Goal: Information Seeking & Learning: Learn about a topic

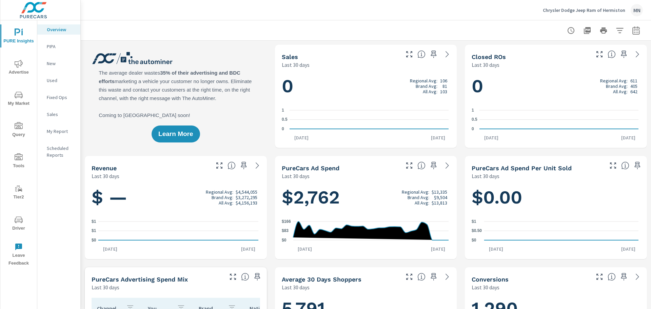
click at [20, 64] on icon "nav menu" at bounding box center [19, 64] width 8 height 8
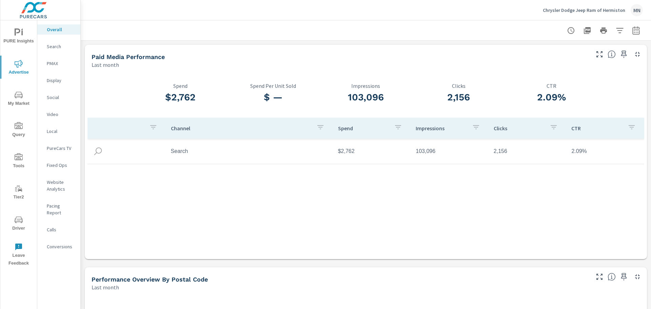
click at [61, 51] on div "Search" at bounding box center [58, 46] width 43 height 10
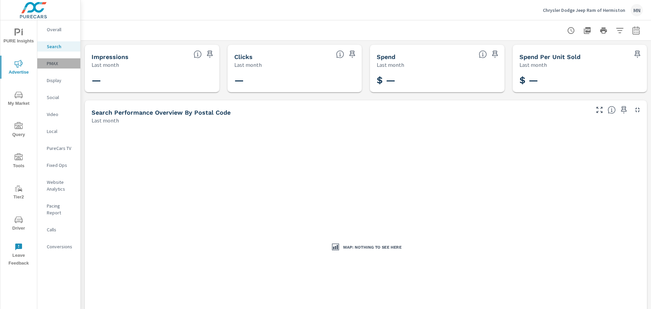
click at [53, 63] on p "PMAX" at bounding box center [61, 63] width 28 height 7
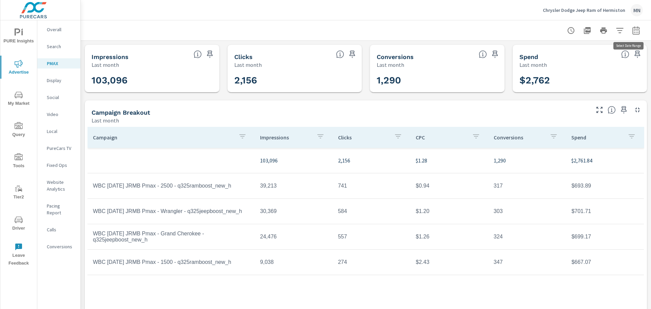
click at [632, 31] on icon "button" at bounding box center [636, 30] width 8 height 8
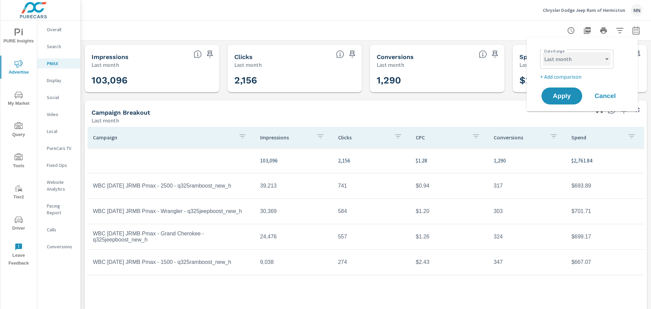
click at [604, 59] on select "Custom Yesterday Last week Last 7 days Last 14 days Last 30 days Last 45 days L…" at bounding box center [577, 59] width 68 height 14
click at [543, 52] on select "Custom Yesterday Last week Last 7 days Last 14 days Last 30 days Last 45 days L…" at bounding box center [577, 59] width 68 height 14
select select "custom"
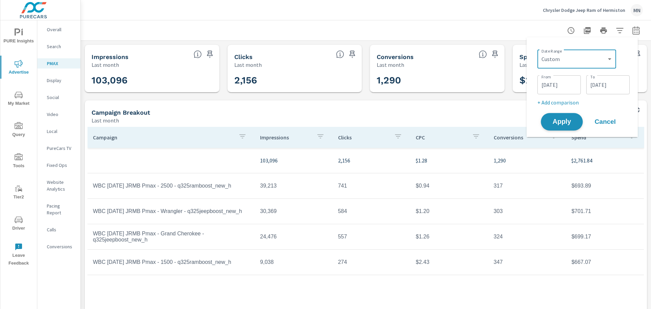
click at [558, 121] on span "Apply" at bounding box center [562, 122] width 28 height 6
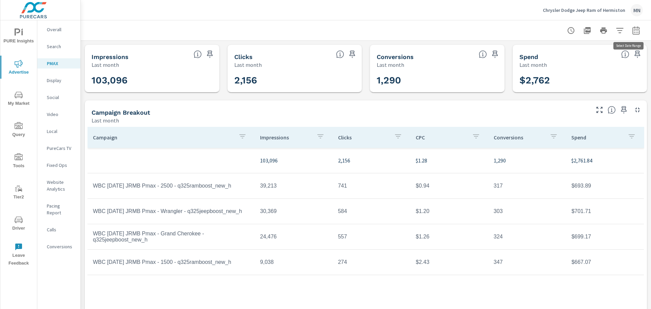
click at [634, 30] on icon "button" at bounding box center [636, 30] width 8 height 8
select select "Last month"
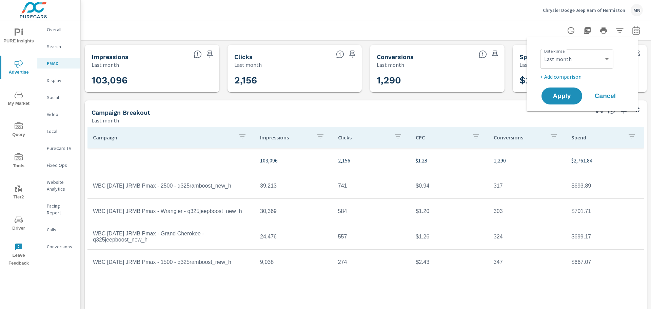
click at [506, 96] on div "Impressions Last month 103,096 Clicks Last month 2,156 Conversions Last month 1…" at bounding box center [366, 180] width 570 height 278
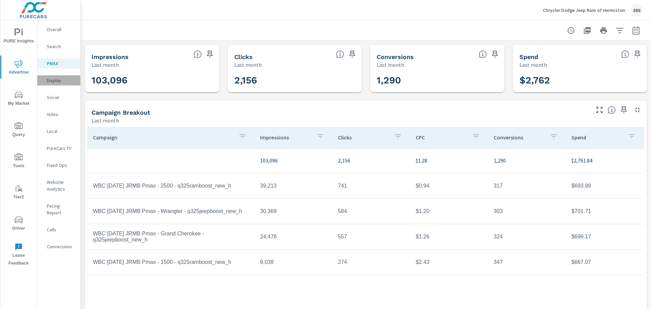
click at [47, 77] on p "Display" at bounding box center [61, 80] width 28 height 7
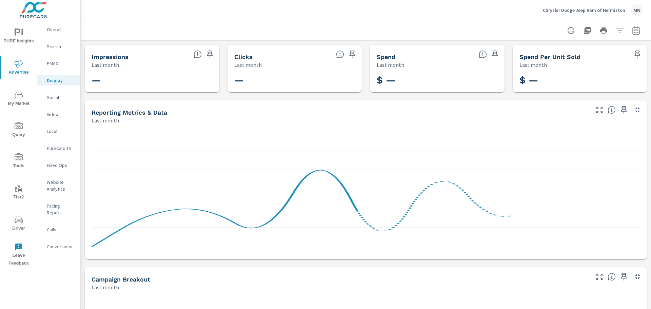
click at [49, 95] on p "Social" at bounding box center [61, 97] width 28 height 7
click at [57, 116] on p "Video" at bounding box center [61, 114] width 28 height 7
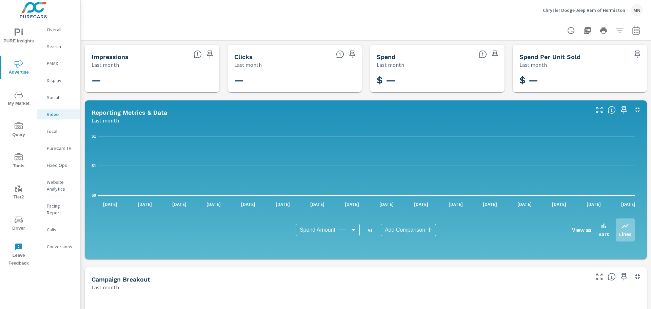
click at [54, 130] on p "Local" at bounding box center [61, 131] width 28 height 7
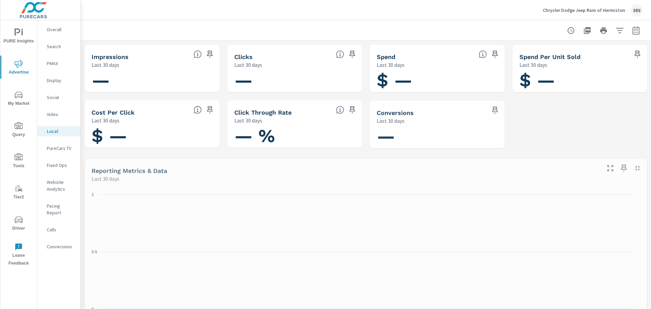
click at [54, 151] on p "PureCars TV" at bounding box center [61, 148] width 28 height 7
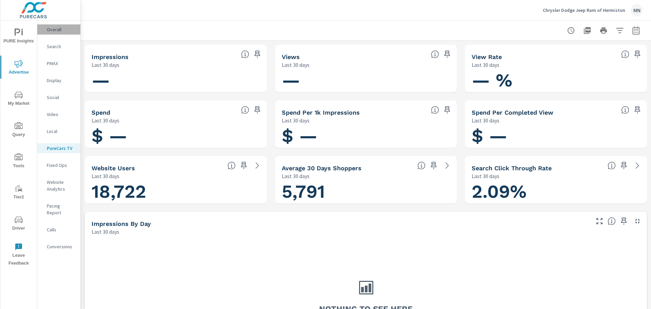
click at [50, 31] on p "Overall" at bounding box center [61, 29] width 28 height 7
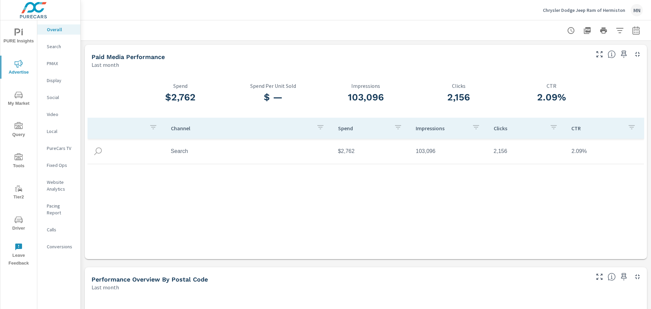
click at [53, 65] on p "PMAX" at bounding box center [61, 63] width 28 height 7
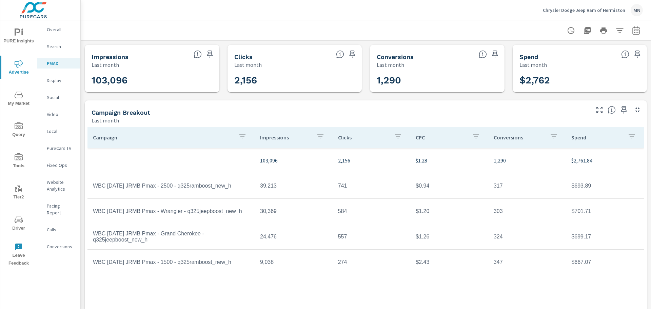
click at [54, 243] on p "Conversions" at bounding box center [61, 246] width 28 height 7
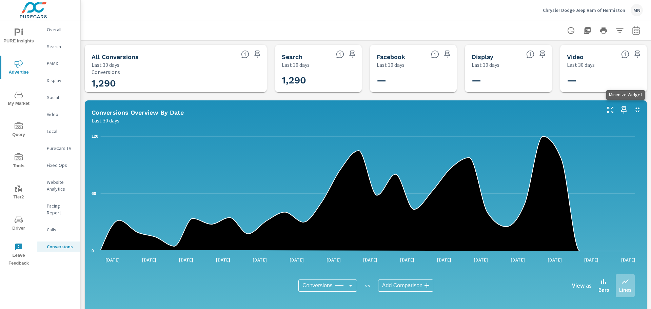
click at [635, 111] on icon "button" at bounding box center [637, 109] width 5 height 5
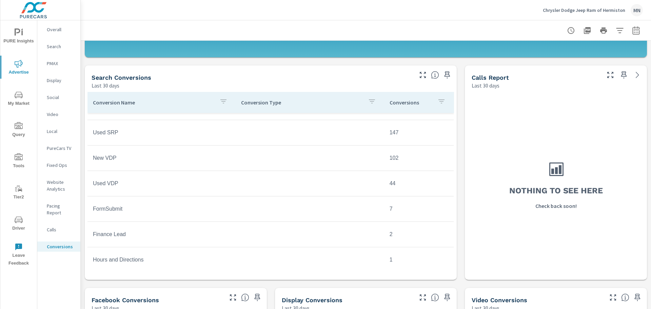
scroll to position [19, 0]
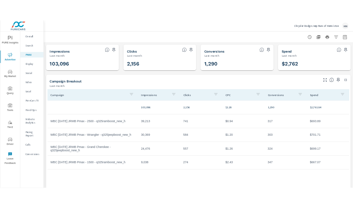
scroll to position [10, 0]
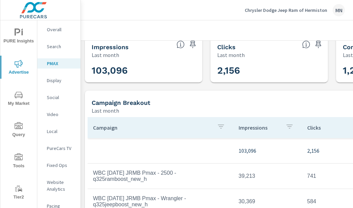
click at [17, 101] on span "My Market" at bounding box center [18, 99] width 33 height 17
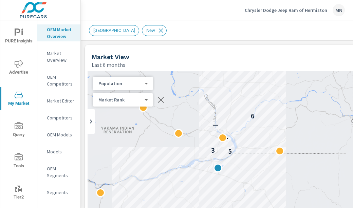
drag, startPoint x: 214, startPoint y: 142, endPoint x: 163, endPoint y: 158, distance: 53.4
click at [163, 158] on div "5 3 — — 6 2" at bounding box center [331, 208] width 488 height 275
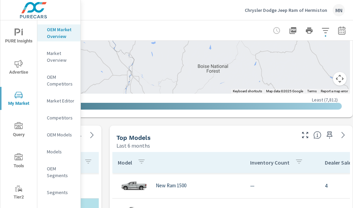
scroll to position [253, 235]
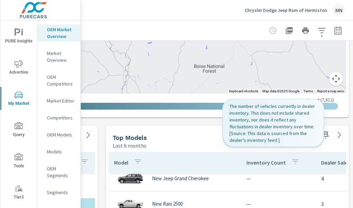
scroll to position [68, 0]
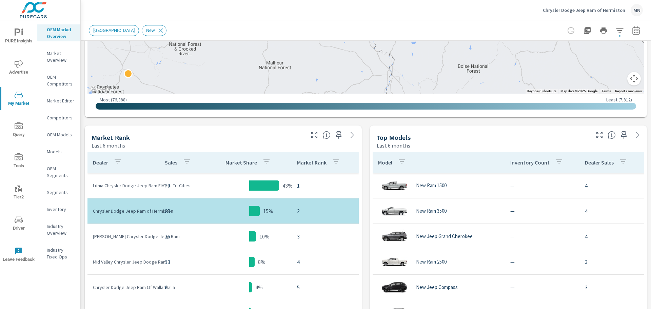
scroll to position [253, 0]
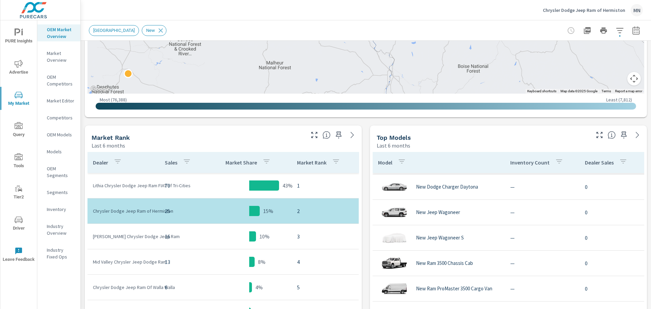
scroll to position [305, 0]
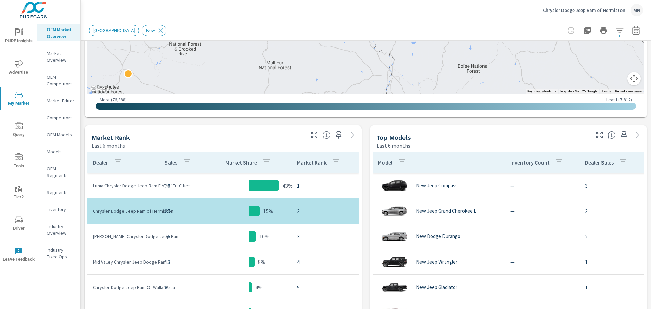
scroll to position [33, 0]
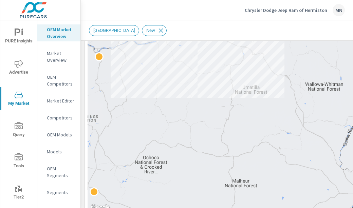
scroll to position [126, 0]
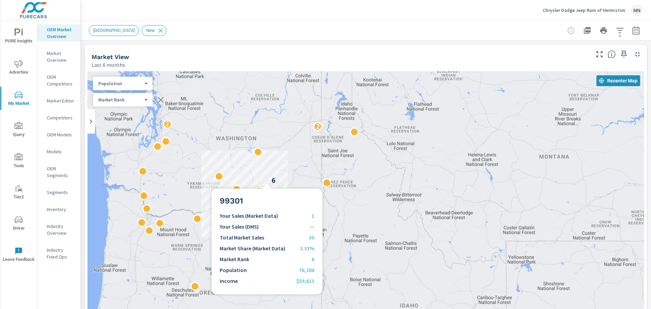
click at [269, 180] on div "6" at bounding box center [273, 180] width 9 height 9
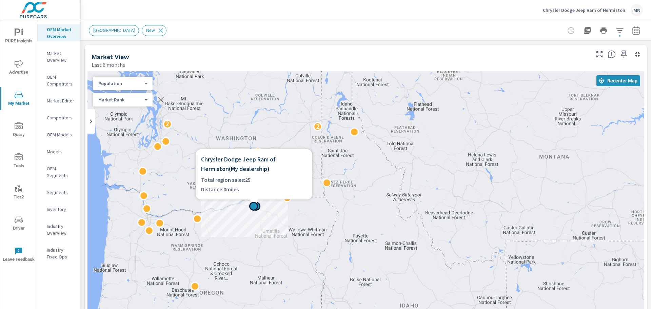
click at [244, 205] on div at bounding box center [254, 203] width 117 height 8
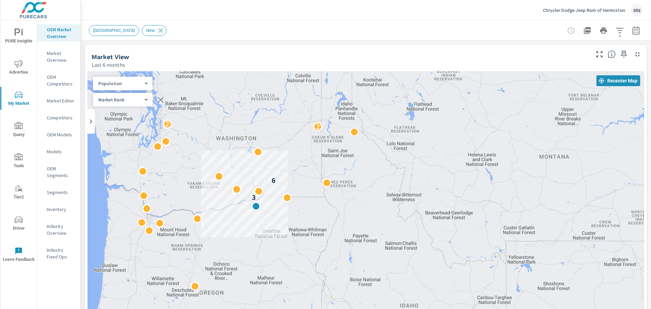
click at [269, 217] on div "3 6 2 2" at bounding box center [365, 208] width 557 height 275
click at [238, 199] on div "3 6 2 2" at bounding box center [365, 208] width 557 height 275
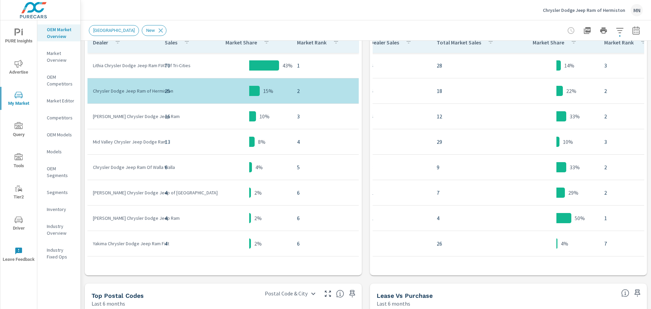
scroll to position [0, 244]
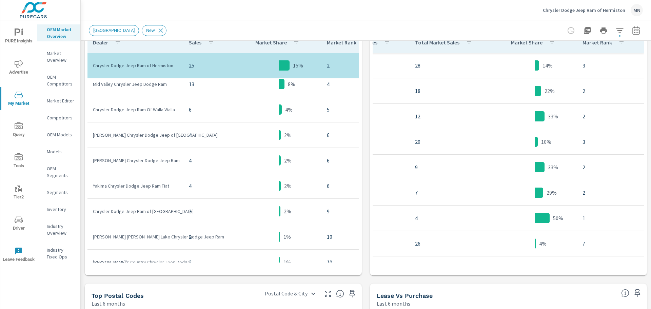
scroll to position [80, 0]
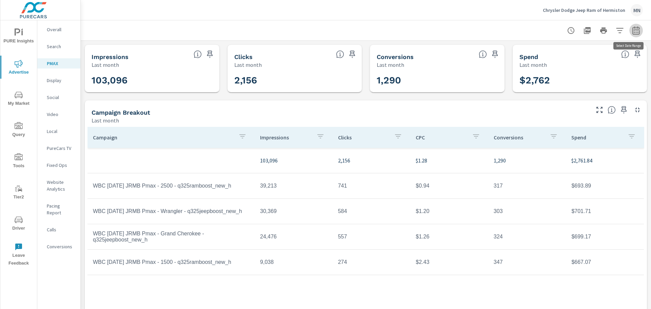
click at [634, 33] on icon "button" at bounding box center [636, 31] width 4 height 3
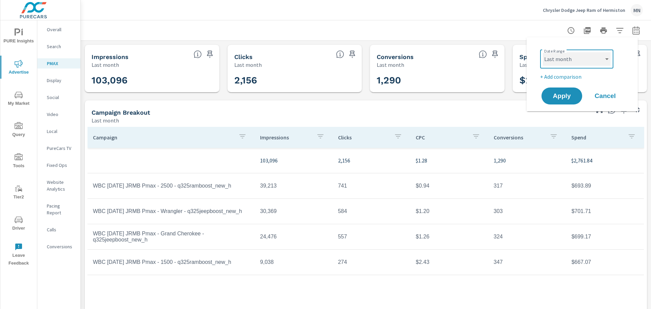
click at [574, 64] on select "Custom Yesterday Last week Last 7 days Last 14 days Last 30 days Last 45 days L…" at bounding box center [577, 59] width 68 height 14
click at [543, 52] on select "Custom Yesterday Last week Last 7 days Last 14 days Last 30 days Last 45 days L…" at bounding box center [577, 59] width 68 height 14
select select "custom"
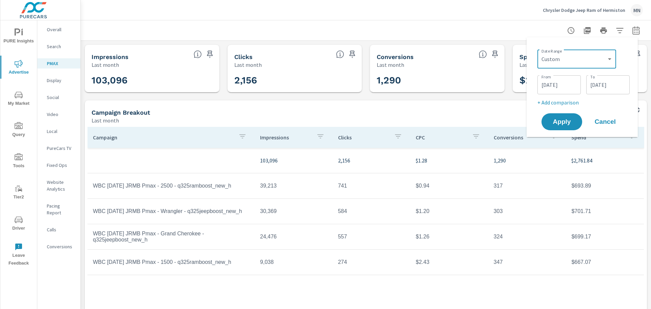
click at [556, 89] on input "08/01/2025" at bounding box center [559, 85] width 38 height 14
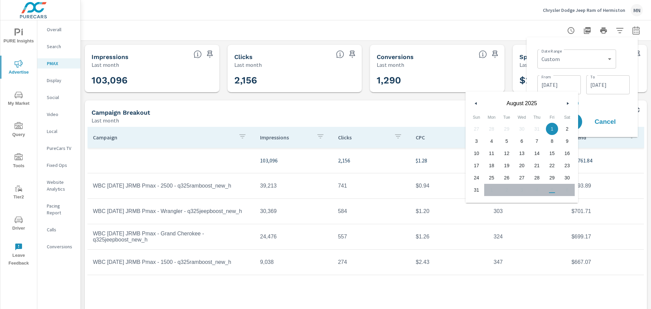
click at [474, 104] on icon "button" at bounding box center [474, 103] width 3 height 3
click at [504, 128] on span "1" at bounding box center [506, 128] width 15 height 9
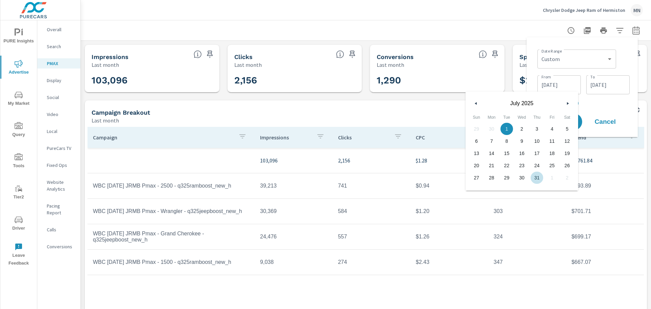
click at [536, 178] on span "31" at bounding box center [536, 177] width 15 height 9
click at [513, 128] on span "1" at bounding box center [506, 128] width 15 height 9
type input "07/01/2025"
click at [610, 79] on input "08/31/2025" at bounding box center [608, 85] width 38 height 14
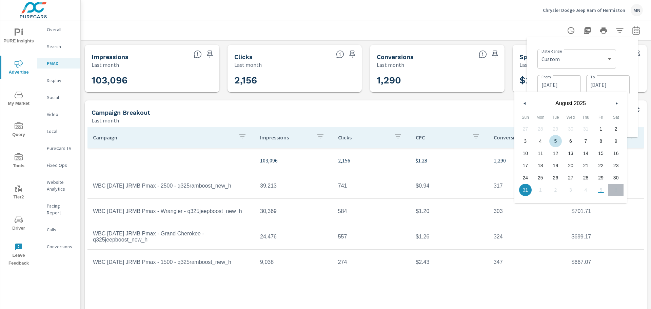
click at [526, 106] on button "button" at bounding box center [525, 103] width 8 height 8
click at [588, 176] on span "31" at bounding box center [585, 177] width 15 height 9
type input "07/31/2025"
click at [478, 112] on div "Campaign Breakout" at bounding box center [340, 113] width 497 height 8
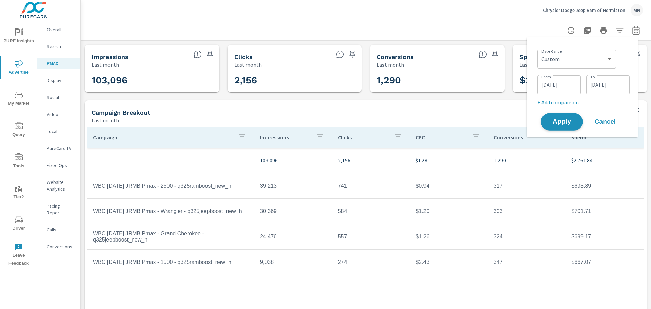
click at [555, 120] on span "Apply" at bounding box center [562, 122] width 28 height 6
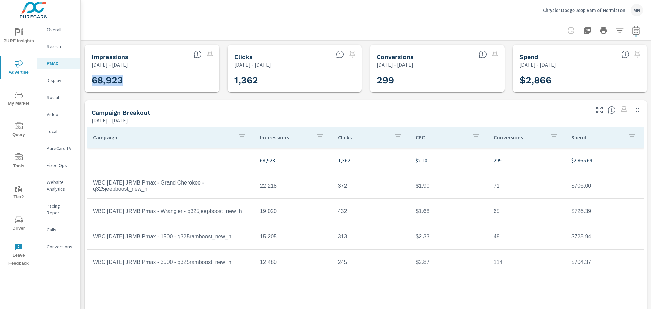
drag, startPoint x: 130, startPoint y: 76, endPoint x: 91, endPoint y: 78, distance: 38.7
click at [91, 78] on div "68,923" at bounding box center [151, 80] width 129 height 18
click at [140, 80] on h3 "68,923" at bounding box center [152, 81] width 121 height 12
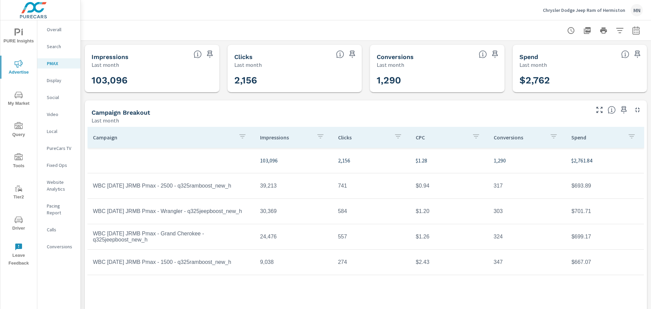
click at [54, 48] on p "Search" at bounding box center [61, 46] width 28 height 7
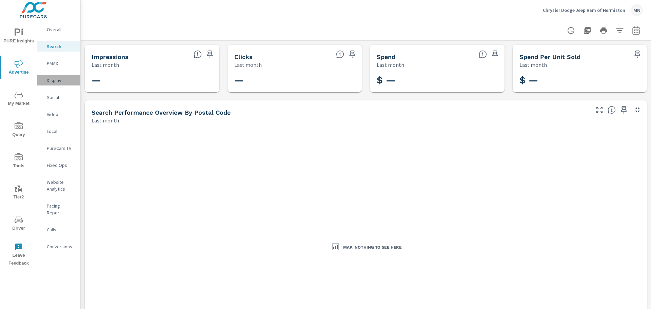
click at [52, 81] on p "Display" at bounding box center [61, 80] width 28 height 7
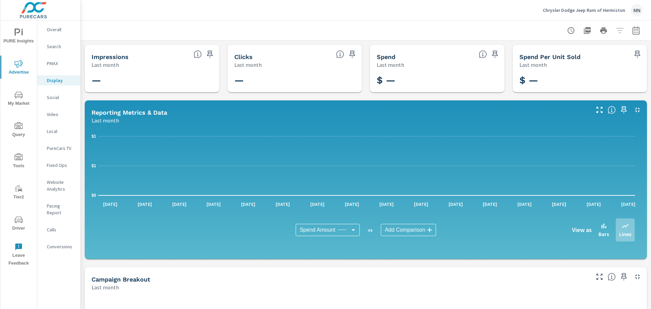
click at [53, 64] on p "PMAX" at bounding box center [61, 63] width 28 height 7
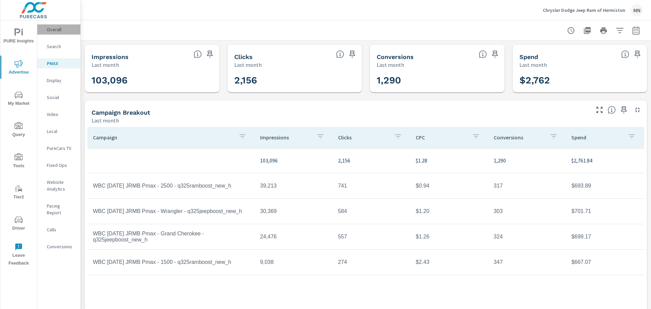
click at [57, 29] on p "Overall" at bounding box center [61, 29] width 28 height 7
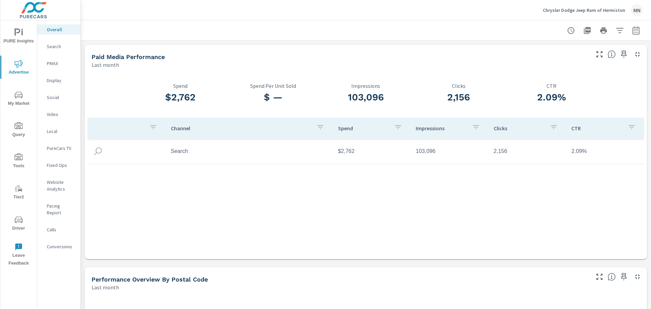
click at [58, 51] on div "Search" at bounding box center [58, 46] width 43 height 10
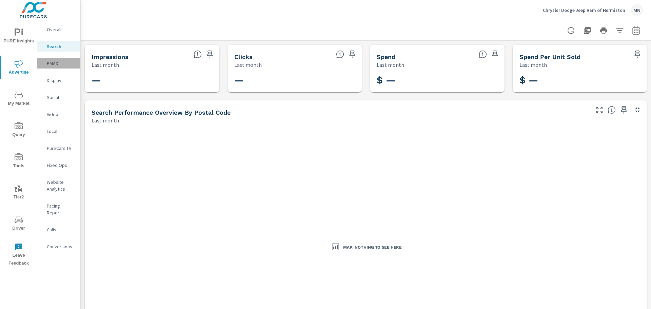
click at [54, 64] on p "PMAX" at bounding box center [61, 63] width 28 height 7
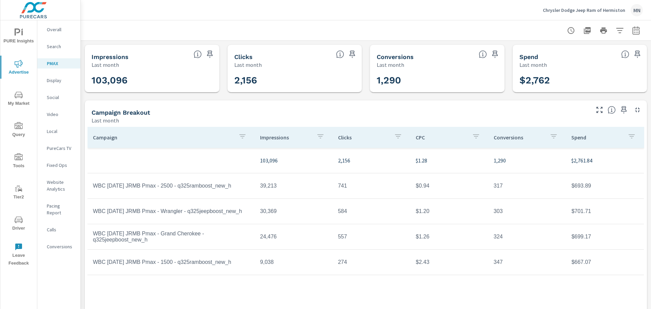
click at [43, 30] on div "Overall" at bounding box center [58, 29] width 43 height 10
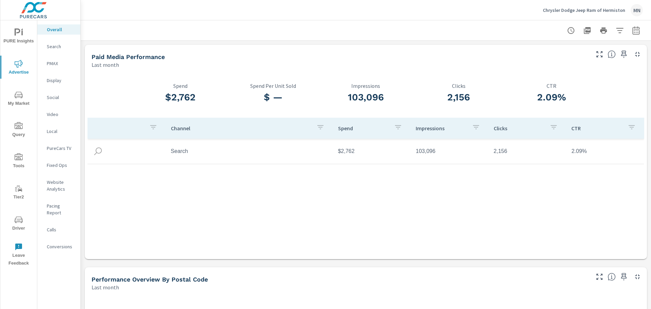
click at [53, 67] on div "PMAX" at bounding box center [58, 63] width 43 height 10
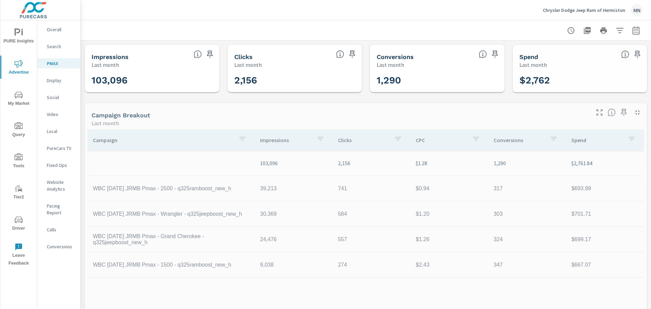
click at [53, 47] on p "Search" at bounding box center [61, 46] width 28 height 7
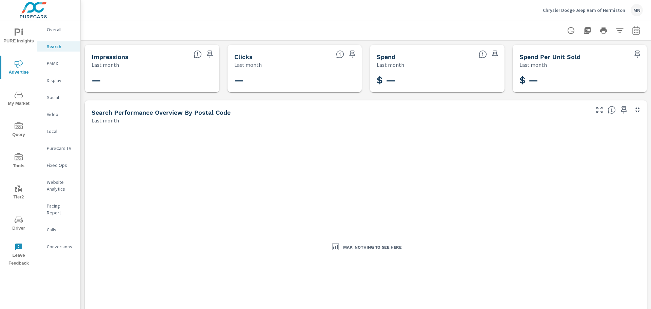
click at [55, 64] on p "PMAX" at bounding box center [61, 63] width 28 height 7
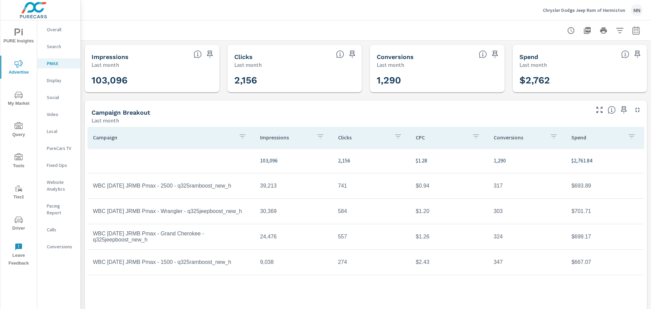
click at [57, 46] on p "Search" at bounding box center [61, 46] width 28 height 7
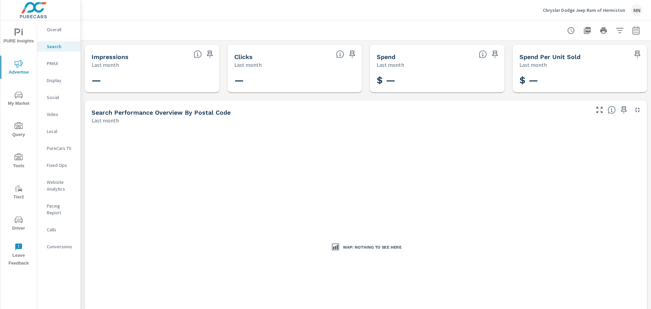
click at [53, 60] on div "PMAX" at bounding box center [58, 63] width 43 height 10
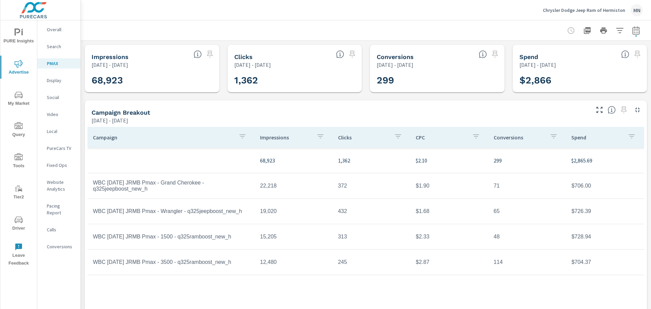
click at [585, 9] on p "Chrysler Dodge Jeep Ram of Hermiston" at bounding box center [584, 10] width 82 height 6
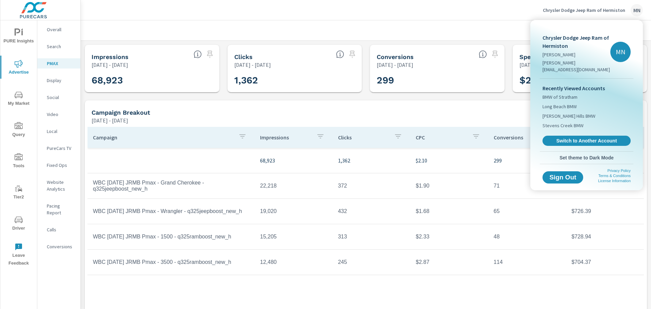
click at [578, 138] on span "Switch to Another Account" at bounding box center [586, 141] width 81 height 6
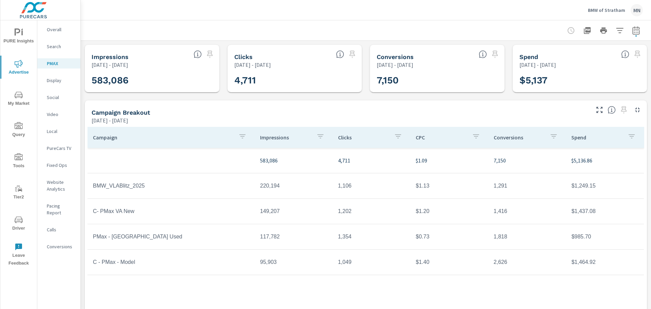
click at [53, 29] on p "Overall" at bounding box center [61, 29] width 28 height 7
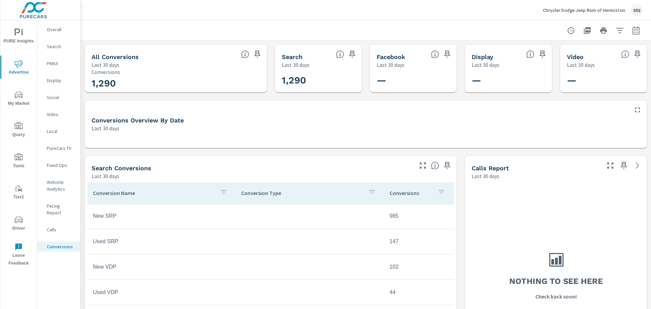
click at [616, 9] on p "Chrysler Dodge Jeep Ram of Hermiston" at bounding box center [584, 10] width 82 height 6
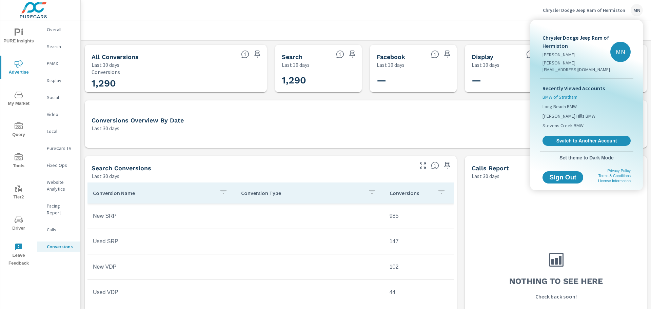
click at [562, 94] on span "BMW of Stratham" at bounding box center [560, 97] width 35 height 7
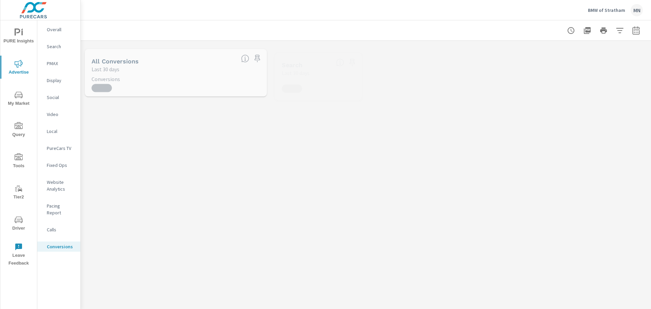
click at [55, 25] on div "Overall" at bounding box center [58, 29] width 43 height 10
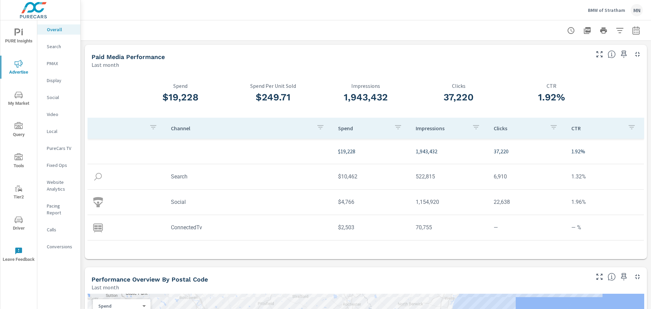
click at [18, 37] on span "PURE Insights" at bounding box center [18, 36] width 33 height 17
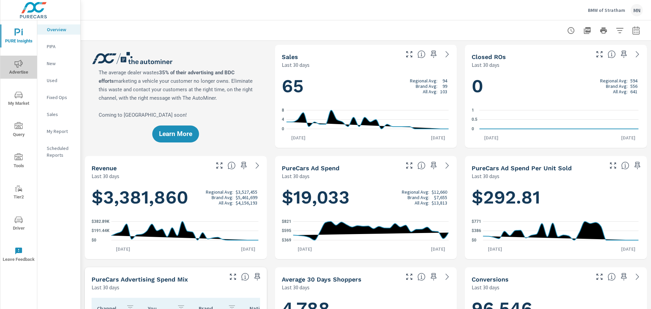
click at [14, 70] on span "Advertise" at bounding box center [18, 68] width 33 height 17
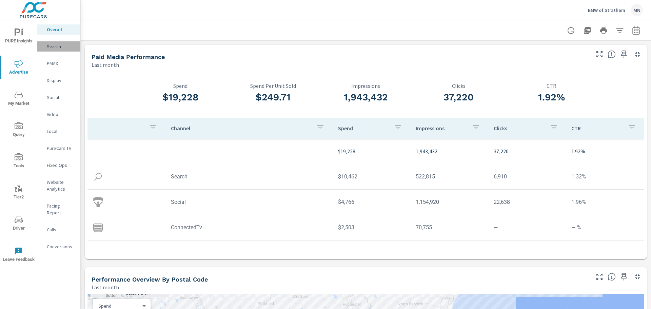
click at [59, 44] on p "Search" at bounding box center [61, 46] width 28 height 7
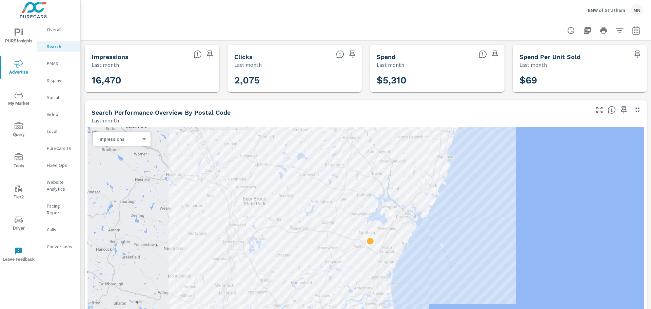
click at [633, 109] on icon "button" at bounding box center [637, 110] width 8 height 8
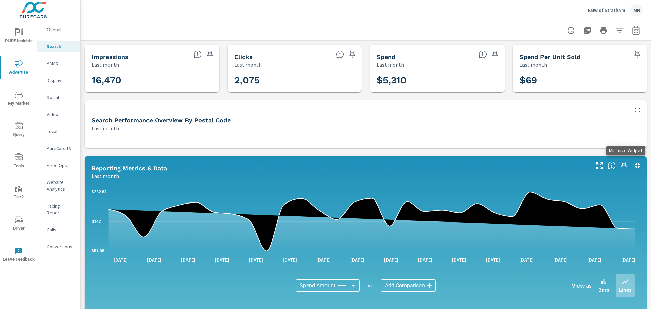
click at [633, 163] on icon "button" at bounding box center [637, 165] width 8 height 8
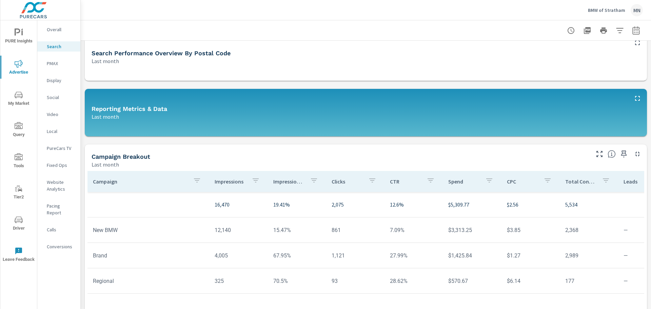
scroll to position [68, 0]
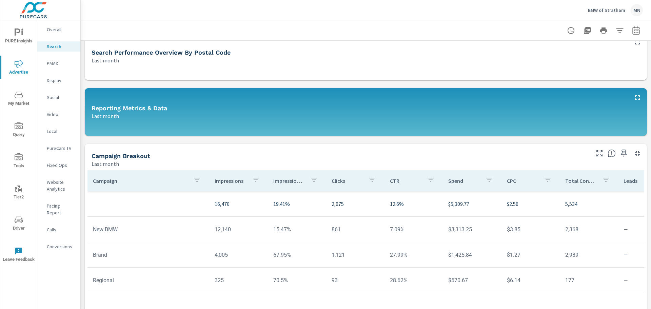
click at [54, 64] on p "PMAX" at bounding box center [61, 63] width 28 height 7
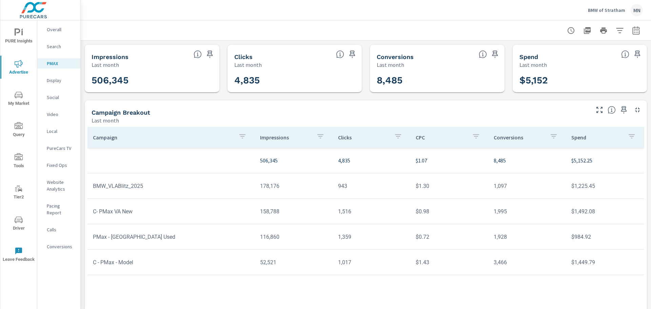
click at [52, 78] on p "Display" at bounding box center [61, 80] width 28 height 7
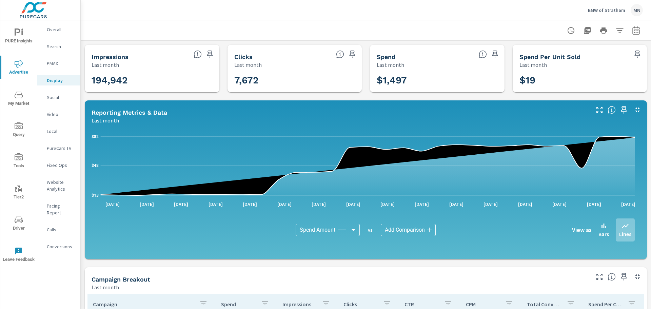
click at [635, 109] on icon "button" at bounding box center [637, 109] width 5 height 5
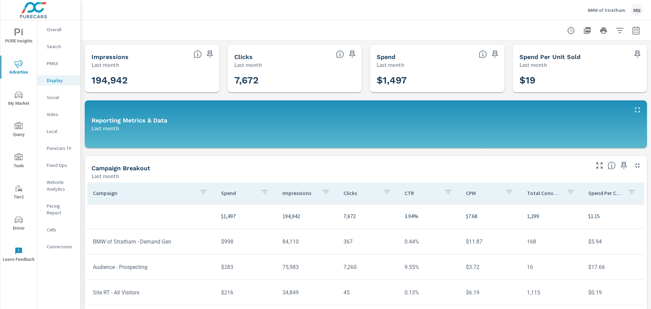
click at [55, 90] on nav "Overall Search PMAX Display Social Video Local PureCars TV Fixed Ops Website An…" at bounding box center [58, 140] width 43 height 241
click at [53, 98] on p "Social" at bounding box center [61, 97] width 28 height 7
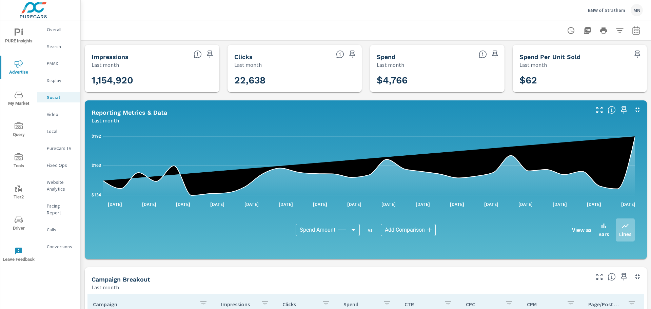
click at [633, 277] on icon "button" at bounding box center [637, 277] width 8 height 8
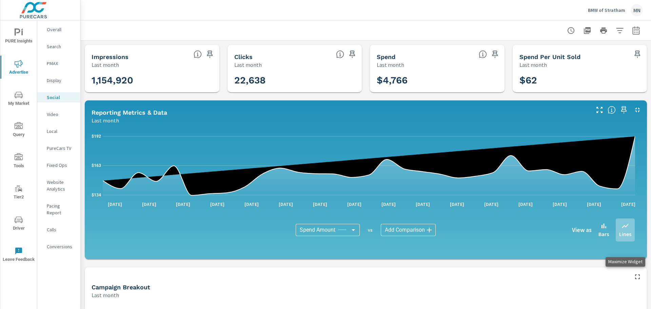
click at [633, 277] on icon "button" at bounding box center [637, 277] width 8 height 8
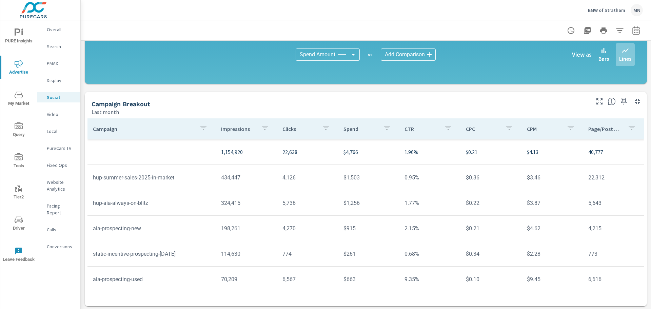
scroll to position [177, 0]
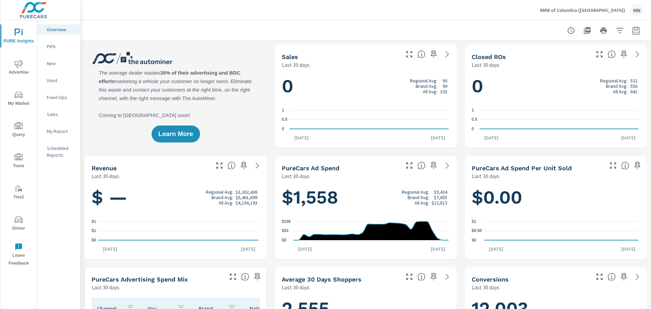
click at [27, 68] on span "Advertise" at bounding box center [18, 68] width 33 height 17
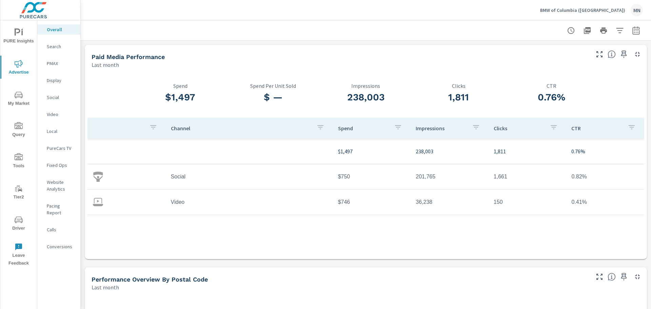
click at [50, 47] on p "Search" at bounding box center [61, 46] width 28 height 7
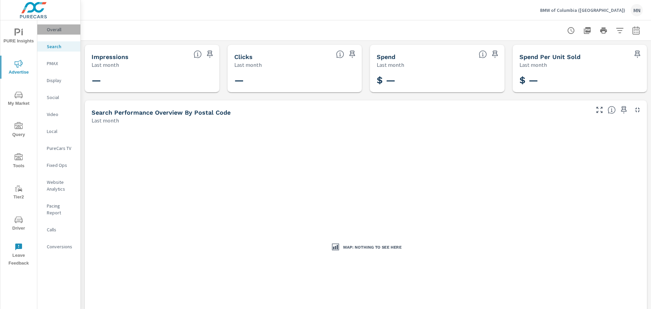
click at [55, 29] on p "Overall" at bounding box center [61, 29] width 28 height 7
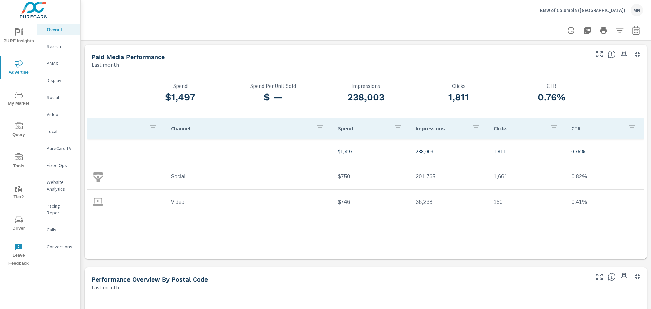
click at [61, 49] on p "Search" at bounding box center [61, 46] width 28 height 7
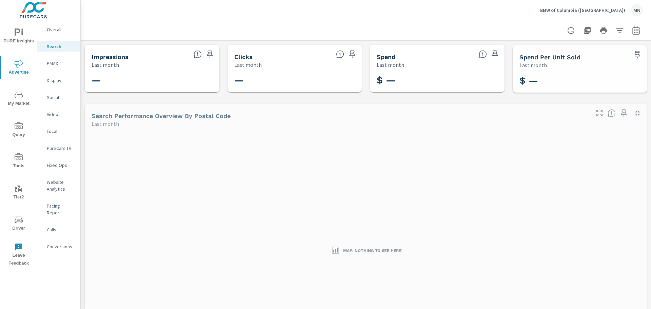
click at [54, 63] on p "PMAX" at bounding box center [61, 63] width 28 height 7
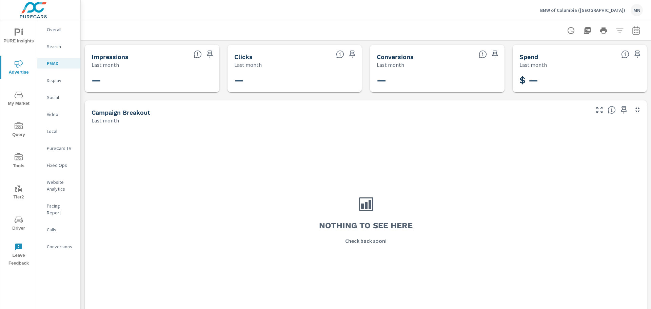
click at [52, 80] on p "Display" at bounding box center [61, 80] width 28 height 7
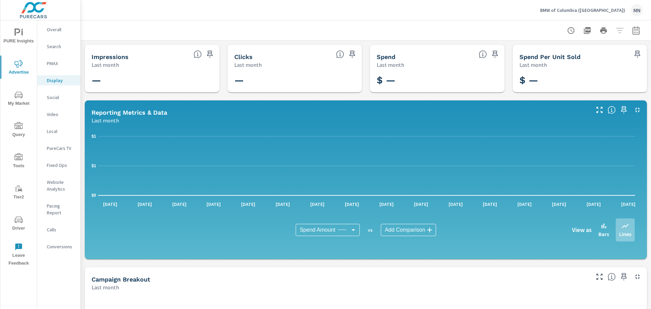
click at [53, 99] on p "Social" at bounding box center [61, 97] width 28 height 7
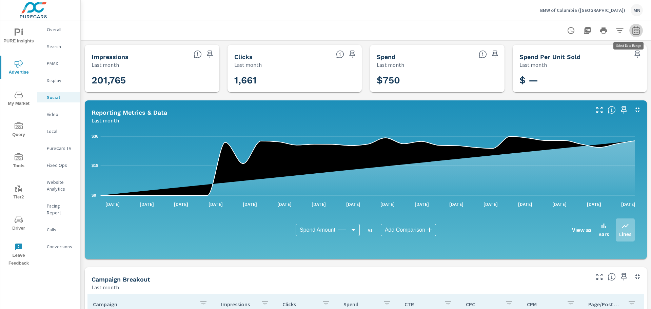
click at [632, 32] on icon "button" at bounding box center [636, 30] width 8 height 8
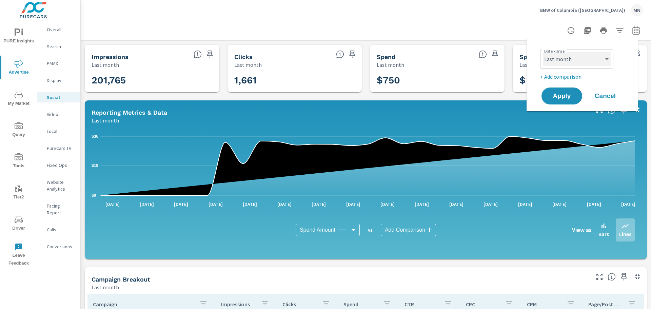
click at [600, 59] on select "Custom [DATE] Last week Last 7 days Last 14 days Last 30 days Last 45 days Last…" at bounding box center [577, 59] width 68 height 14
click at [543, 52] on select "Custom [DATE] Last week Last 7 days Last 14 days Last 30 days Last 45 days Last…" at bounding box center [577, 59] width 68 height 14
select select "custom"
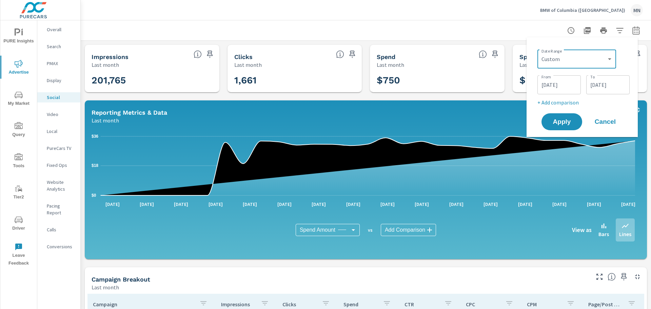
click at [555, 89] on input "[DATE]" at bounding box center [559, 85] width 38 height 14
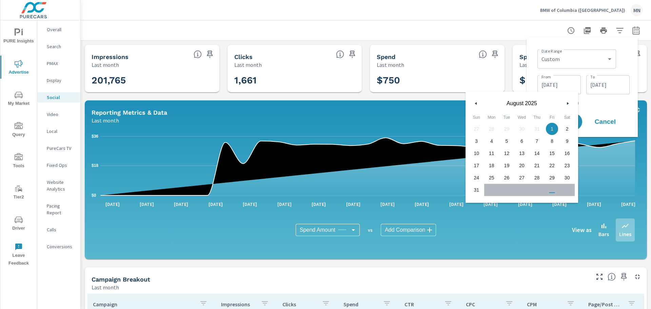
click at [476, 105] on button "button" at bounding box center [476, 103] width 8 height 8
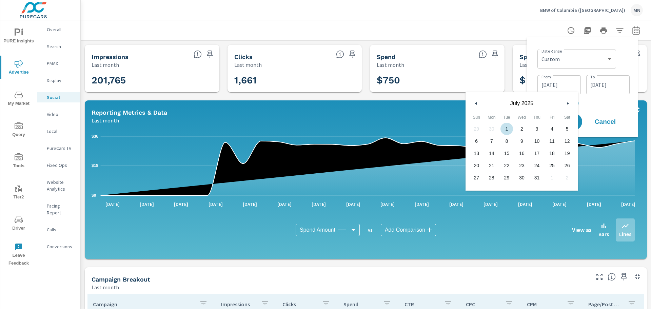
click at [503, 131] on span "1" at bounding box center [506, 128] width 15 height 9
type input "[DATE]"
click at [612, 87] on input "[DATE]" at bounding box center [608, 85] width 38 height 14
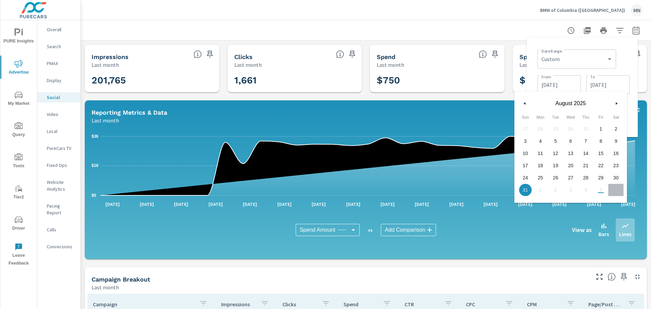
click at [617, 104] on icon "button" at bounding box center [617, 103] width 3 height 3
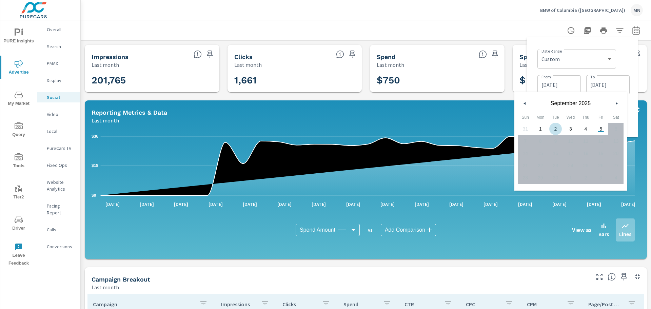
click at [554, 131] on span "2" at bounding box center [555, 128] width 15 height 9
type input "09/02/2025"
click at [477, 95] on div "Impressions Last month 201,765 Clicks Last month 1,661 Spend Last month $750 Sp…" at bounding box center [366, 263] width 570 height 445
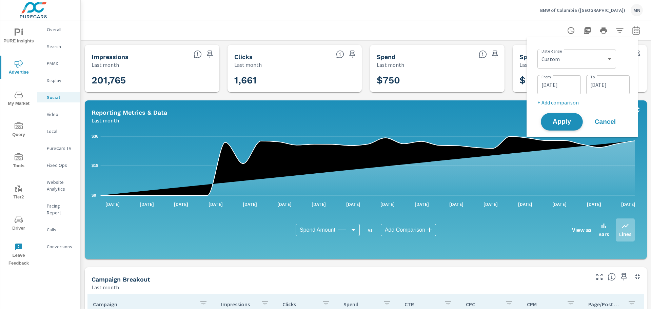
click at [552, 122] on span "Apply" at bounding box center [562, 122] width 28 height 6
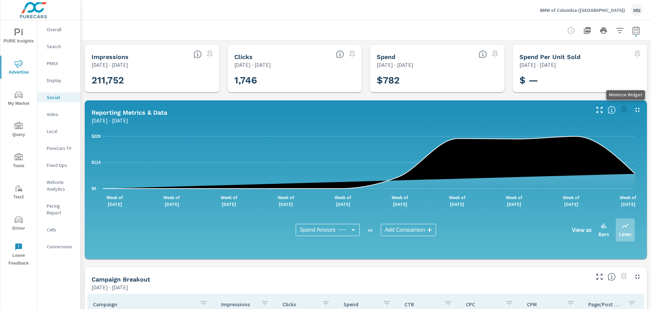
click at [633, 109] on icon "button" at bounding box center [637, 110] width 8 height 8
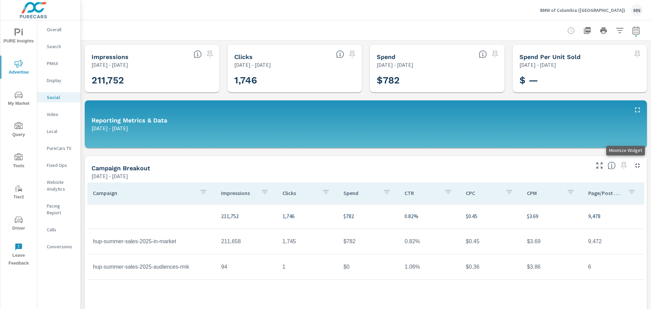
click at [634, 163] on icon "button" at bounding box center [637, 165] width 8 height 8
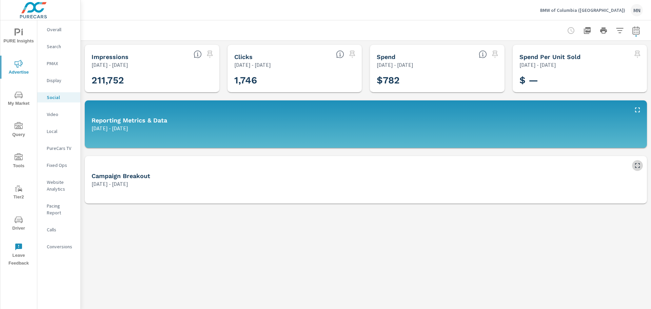
click at [642, 168] on button "button" at bounding box center [637, 165] width 11 height 11
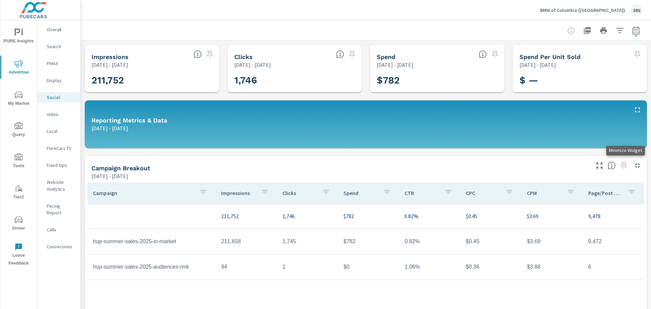
click at [635, 166] on icon "button" at bounding box center [637, 165] width 5 height 5
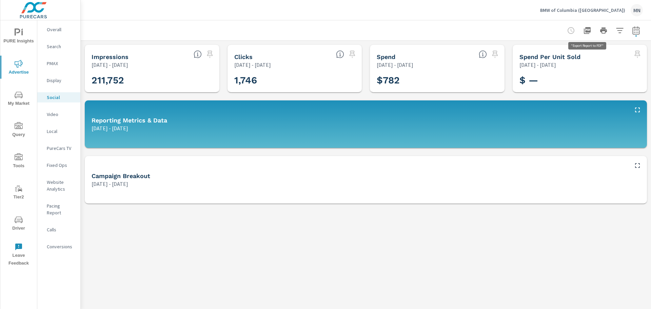
click at [590, 31] on icon "button" at bounding box center [587, 30] width 7 height 7
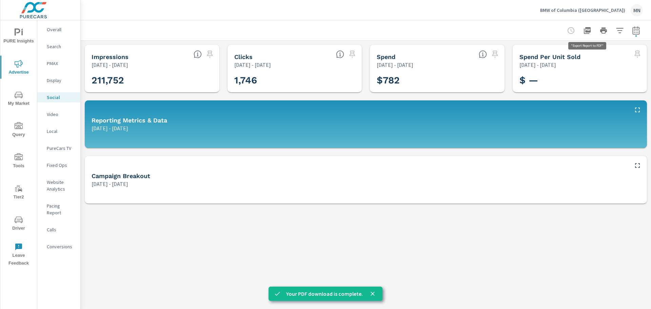
click at [586, 31] on icon "button" at bounding box center [587, 30] width 7 height 7
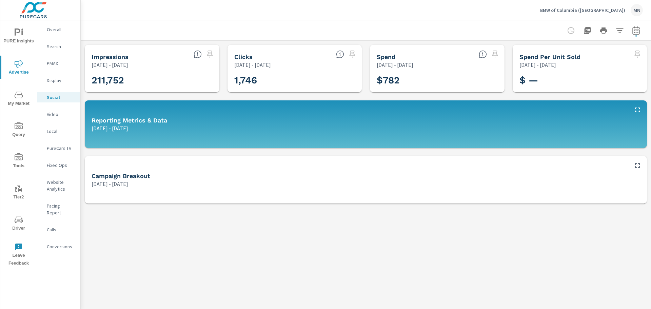
drag, startPoint x: 95, startPoint y: 66, endPoint x: 148, endPoint y: 67, distance: 52.6
click at [128, 67] on p "[DATE] - [DATE]" at bounding box center [110, 65] width 37 height 8
drag, startPoint x: 401, startPoint y: 78, endPoint x: 377, endPoint y: 80, distance: 24.2
click at [377, 80] on h3 "$782" at bounding box center [437, 81] width 121 height 12
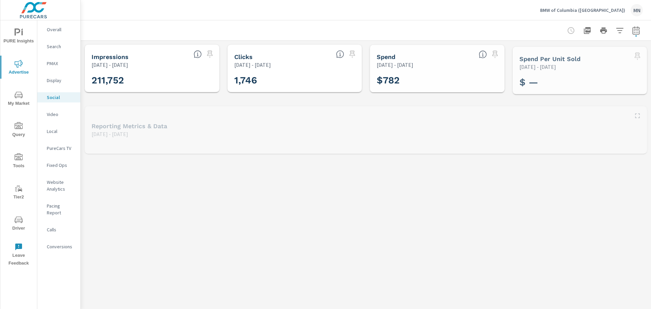
click at [45, 116] on div "Video" at bounding box center [58, 114] width 43 height 10
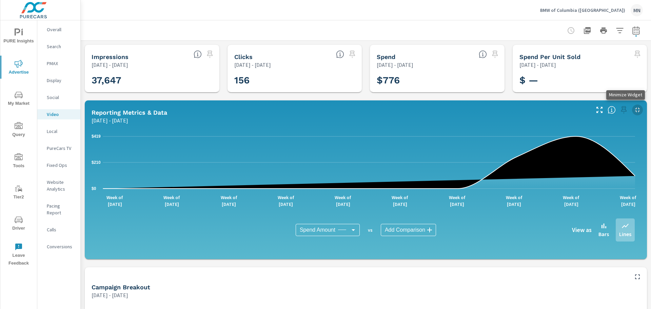
click at [633, 110] on icon "button" at bounding box center [637, 110] width 8 height 8
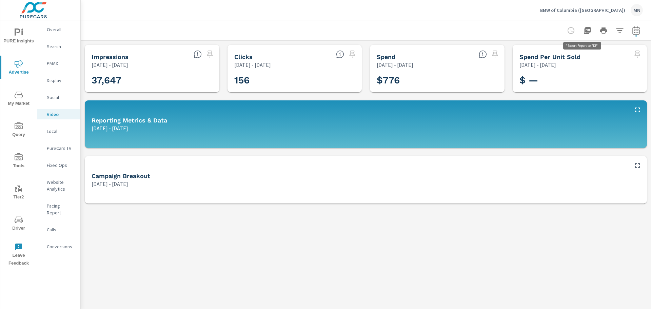
click at [584, 28] on icon "button" at bounding box center [587, 30] width 8 height 8
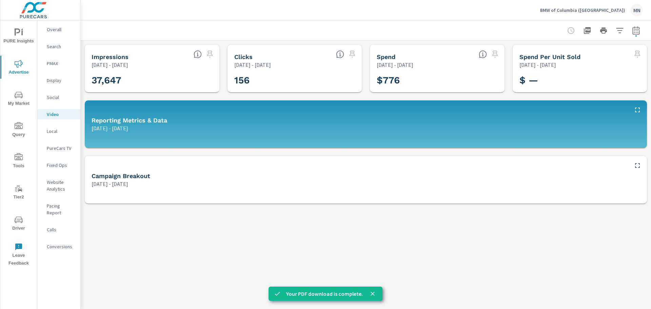
click at [591, 32] on button "button" at bounding box center [588, 31] width 14 height 14
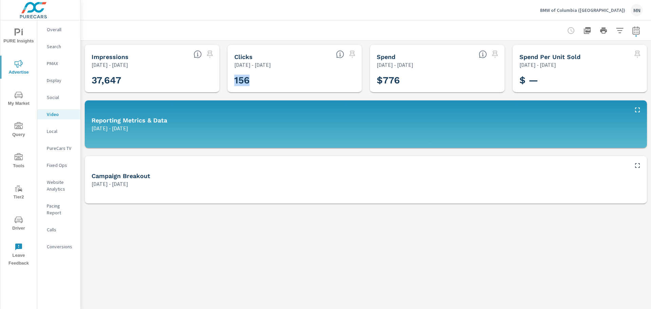
drag, startPoint x: 251, startPoint y: 80, endPoint x: 233, endPoint y: 80, distance: 18.0
click at [233, 80] on div "156" at bounding box center [294, 80] width 129 height 18
click at [397, 79] on h3 "$776" at bounding box center [437, 81] width 121 height 12
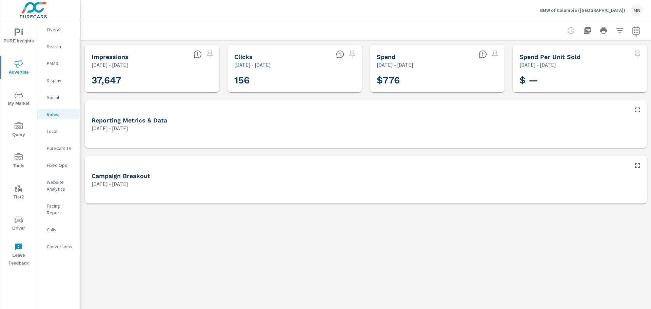
click at [52, 132] on p "Local" at bounding box center [61, 131] width 28 height 7
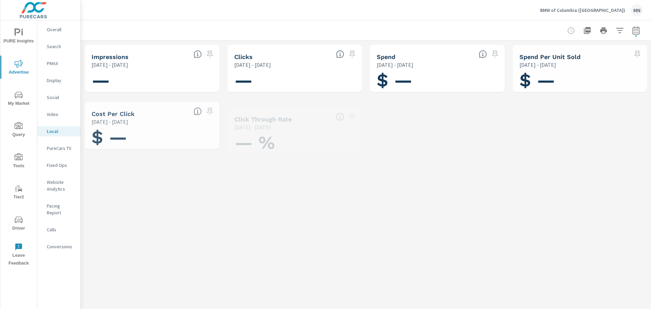
click at [53, 145] on p "PureCars TV" at bounding box center [61, 148] width 28 height 7
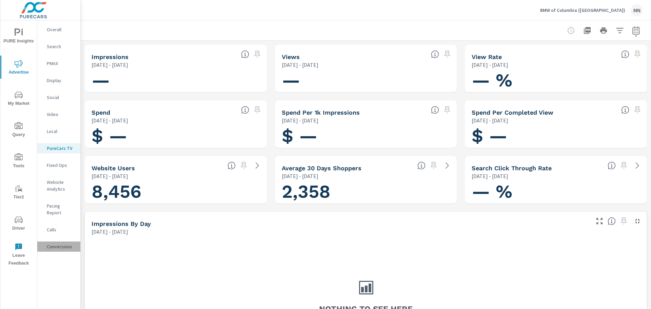
click at [60, 243] on p "Conversions" at bounding box center [61, 246] width 28 height 7
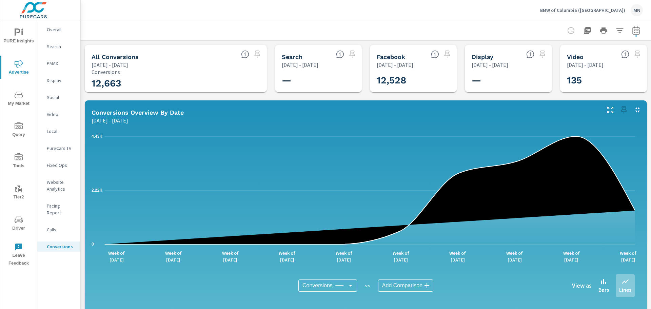
click at [635, 109] on icon "button" at bounding box center [637, 110] width 8 height 8
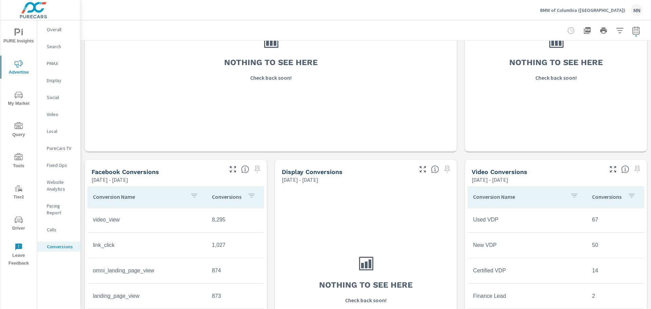
scroll to position [288, 0]
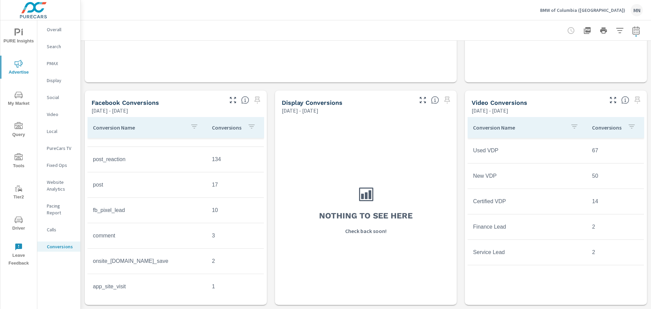
scroll to position [67, 0]
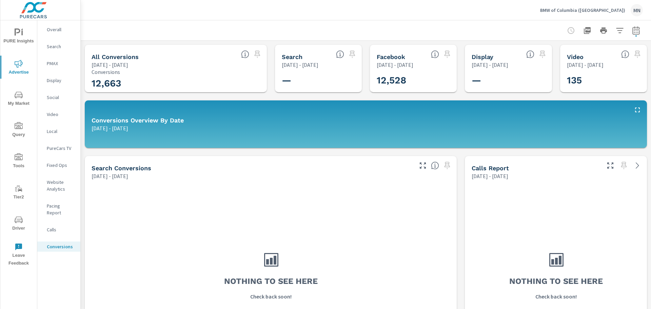
click at [55, 94] on p "Social" at bounding box center [61, 97] width 28 height 7
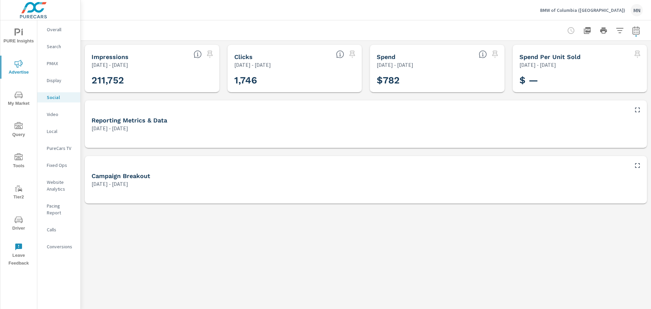
click at [61, 243] on p "Conversions" at bounding box center [61, 246] width 28 height 7
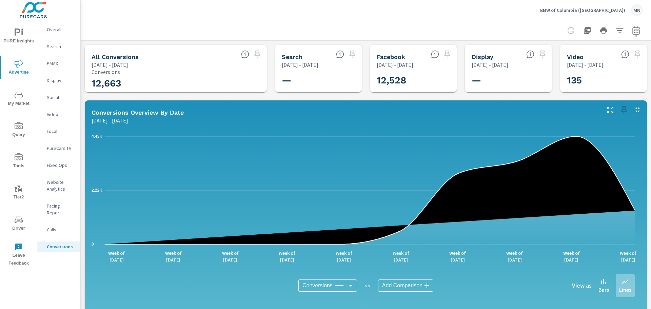
click at [633, 110] on icon "button" at bounding box center [637, 110] width 8 height 8
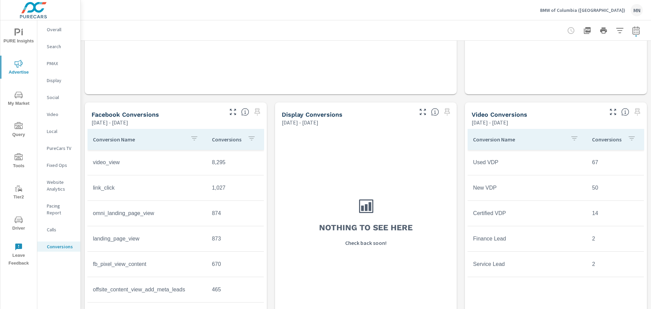
scroll to position [288, 0]
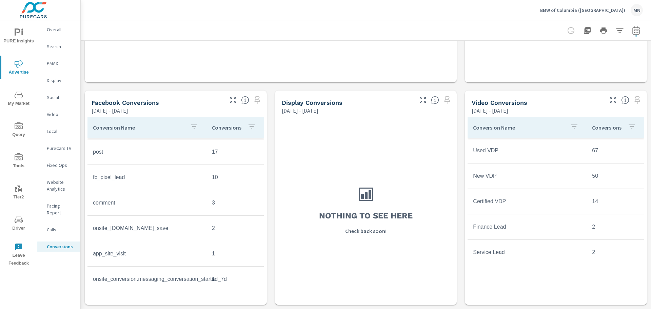
scroll to position [203, 0]
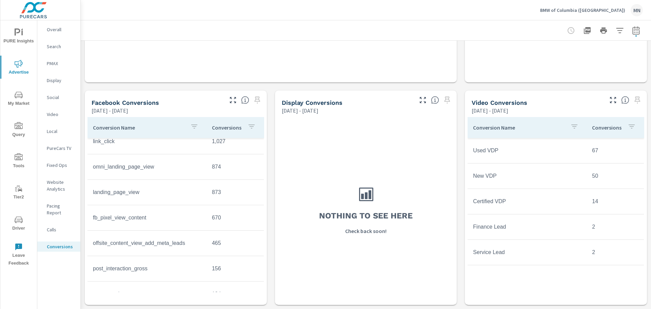
scroll to position [7, 0]
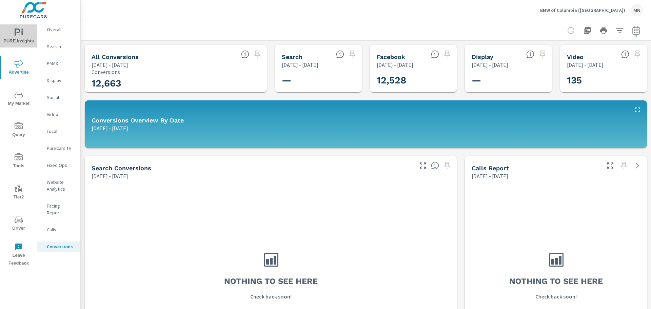
click at [17, 33] on icon "nav menu" at bounding box center [18, 31] width 6 height 7
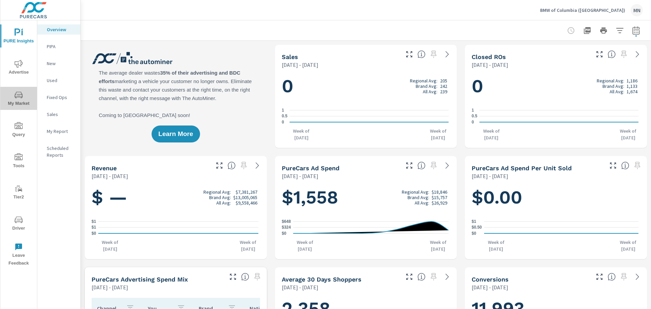
click at [18, 101] on span "My Market" at bounding box center [18, 99] width 33 height 17
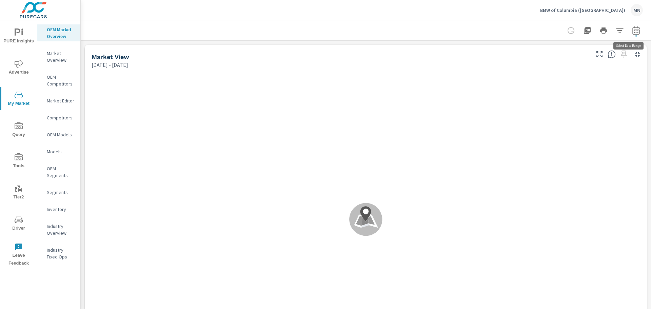
click at [632, 28] on icon "button" at bounding box center [636, 30] width 8 height 8
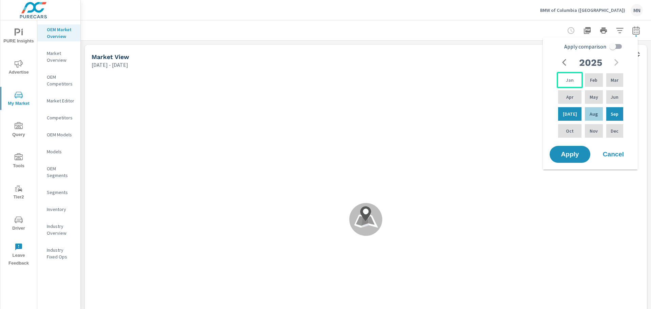
click at [571, 83] on p "Jan" at bounding box center [570, 80] width 8 height 7
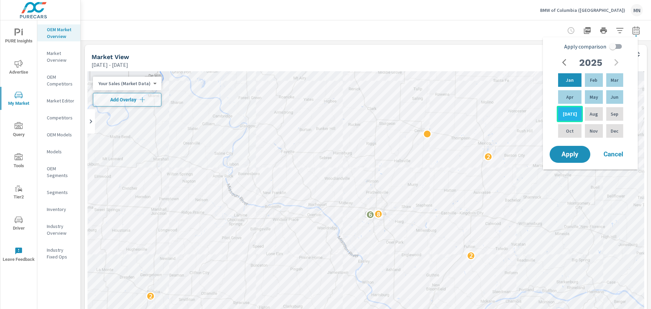
click at [562, 112] on div "Jul" at bounding box center [570, 114] width 26 height 16
click at [571, 158] on span "Apply" at bounding box center [570, 154] width 28 height 6
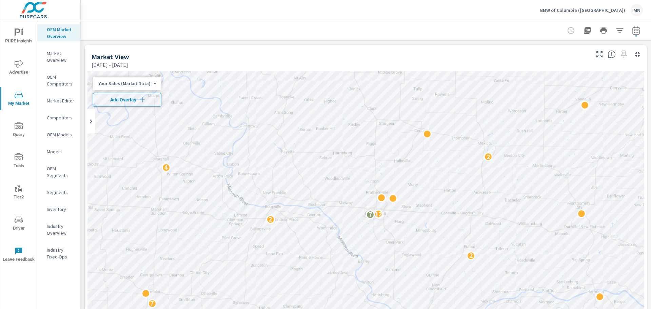
click at [131, 98] on span "Add Overlay" at bounding box center [127, 99] width 62 height 7
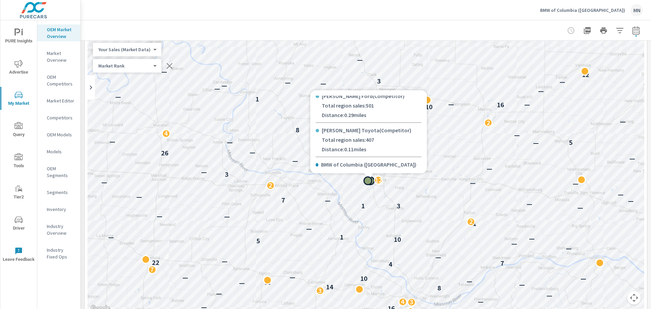
scroll to position [41, 0]
click at [368, 181] on div at bounding box center [368, 180] width 9 height 9
click at [376, 181] on div at bounding box center [376, 180] width 9 height 9
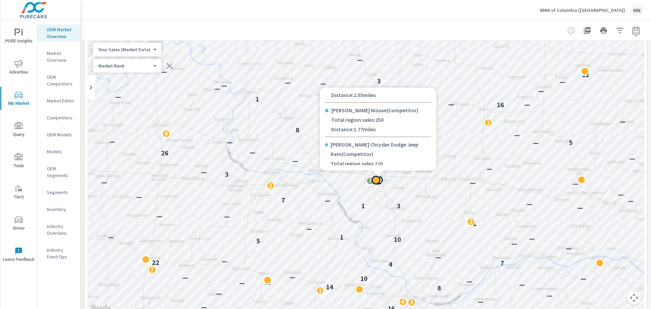
scroll to position [0, 0]
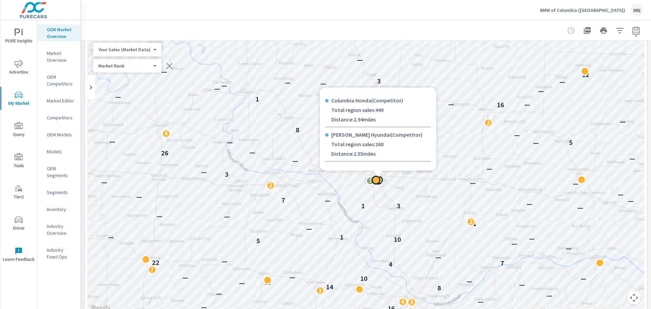
click at [410, 95] on div "Columbia Honda ( Competitor ) Total region sales: 449 Distance: 2.94 miles" at bounding box center [378, 110] width 106 height 34
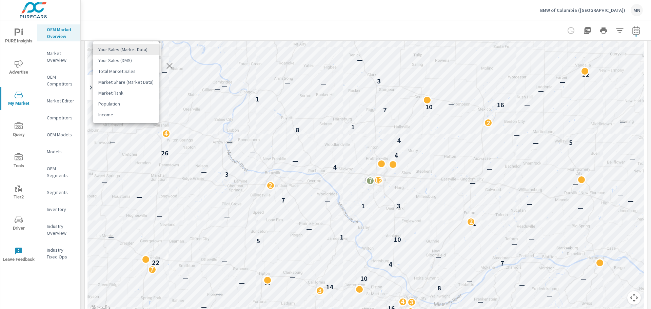
click at [146, 48] on body "PURE Insights Advertise My Market Query Tools Tier2 Driver Leave Feedback OEM M…" at bounding box center [325, 154] width 651 height 309
click at [160, 26] on div at bounding box center [325, 154] width 651 height 309
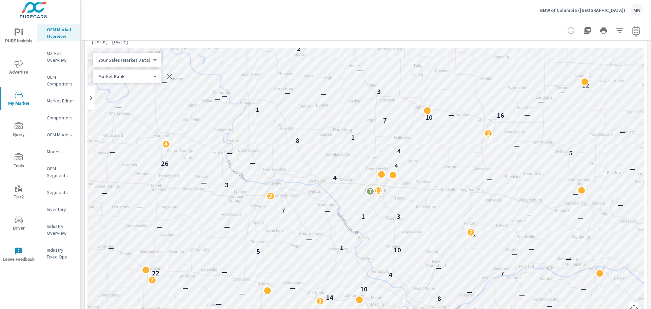
scroll to position [26, 0]
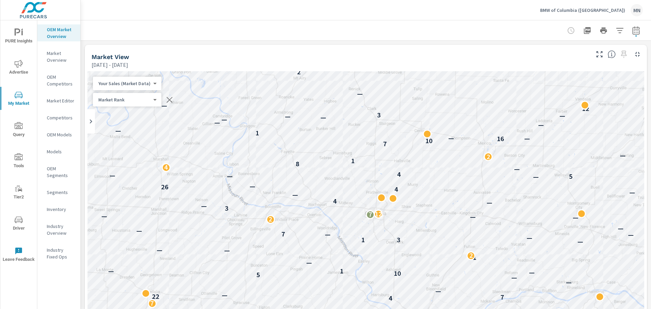
click at [52, 58] on p "Market Overview" at bounding box center [61, 57] width 28 height 14
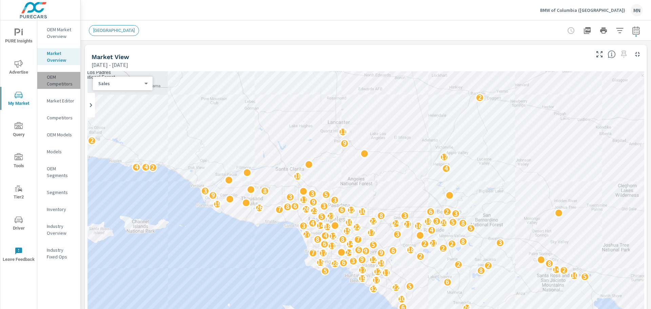
click at [54, 82] on p "OEM Competitors" at bounding box center [61, 81] width 28 height 14
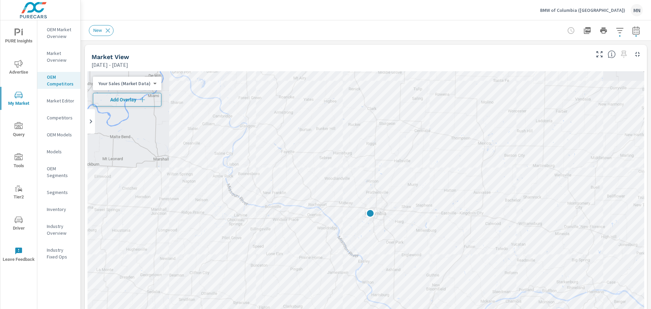
click at [122, 100] on span "Add Overlay" at bounding box center [127, 99] width 62 height 7
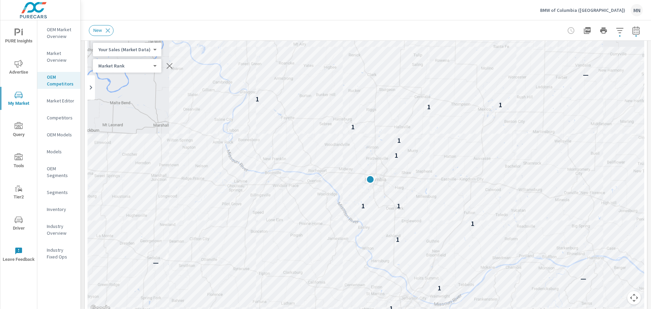
scroll to position [68, 0]
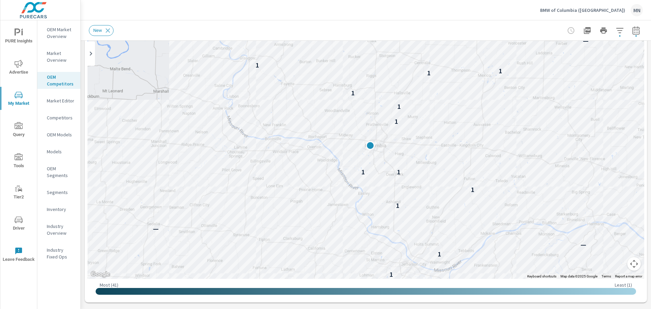
click at [616, 33] on icon "button" at bounding box center [619, 30] width 7 height 5
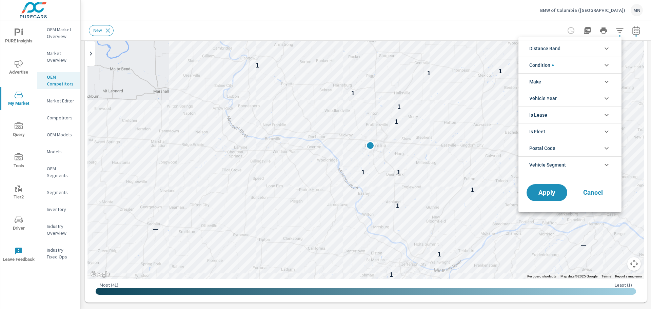
click at [608, 48] on icon "filter options" at bounding box center [607, 48] width 4 height 2
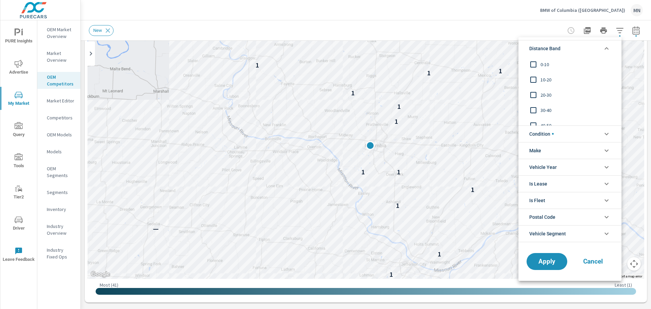
click at [535, 64] on input "filter options" at bounding box center [533, 64] width 14 height 14
click at [531, 79] on input "filter options" at bounding box center [533, 80] width 14 height 14
click at [533, 95] on input "filter options" at bounding box center [533, 95] width 14 height 14
click at [539, 269] on button "Apply" at bounding box center [547, 262] width 42 height 18
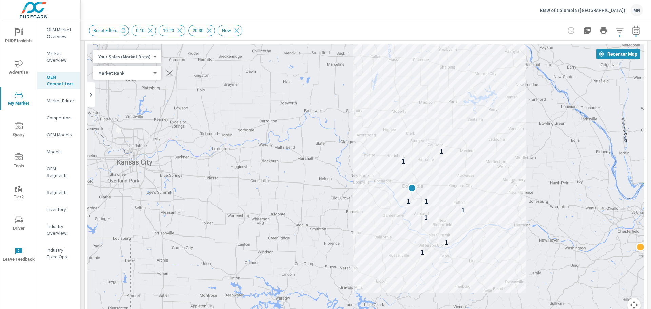
scroll to position [68, 0]
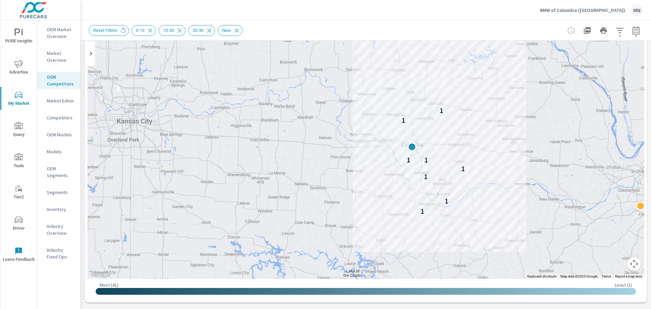
click at [50, 57] on p "Market Overview" at bounding box center [61, 57] width 28 height 14
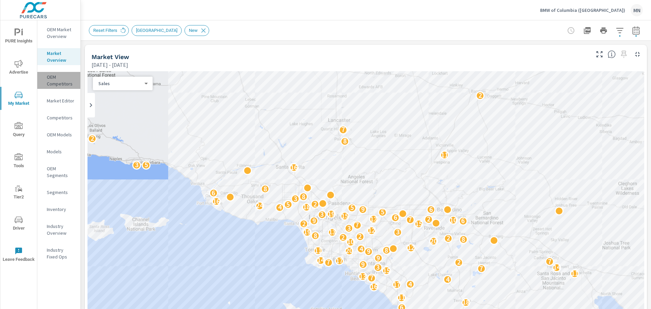
click at [58, 80] on p "OEM Competitors" at bounding box center [61, 81] width 28 height 14
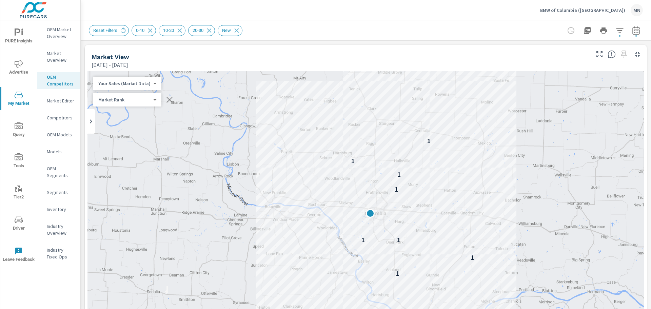
click at [61, 116] on p "Competitors" at bounding box center [61, 117] width 28 height 7
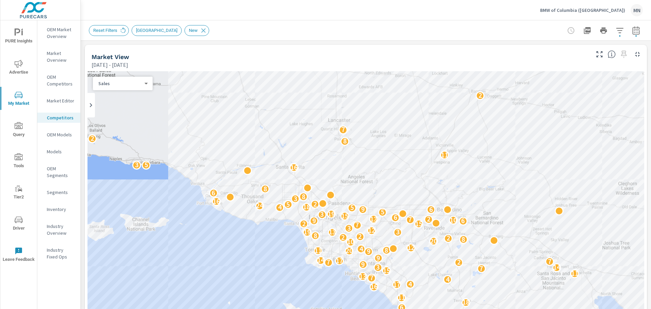
click at [57, 83] on p "OEM Competitors" at bounding box center [61, 81] width 28 height 14
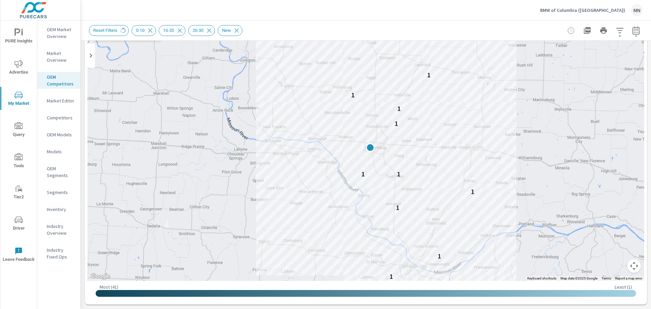
scroll to position [68, 0]
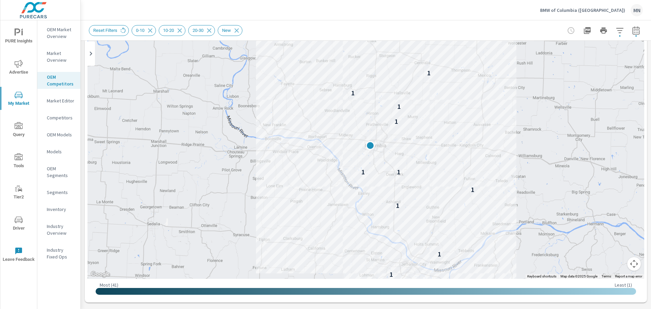
click at [616, 27] on icon "button" at bounding box center [620, 30] width 8 height 8
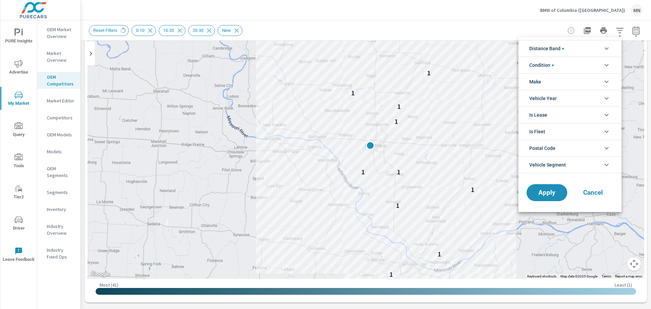
click at [530, 28] on div at bounding box center [325, 154] width 651 height 309
